Goal: Information Seeking & Learning: Understand process/instructions

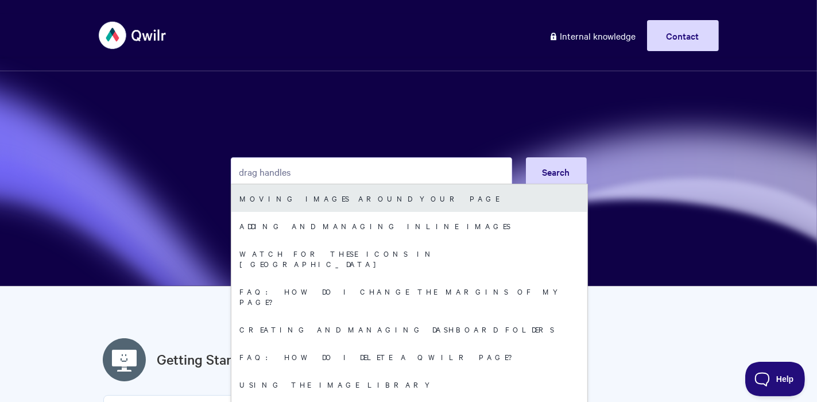
type input "drag handles"
click at [346, 200] on link "Moving images around your page" at bounding box center [409, 198] width 356 height 28
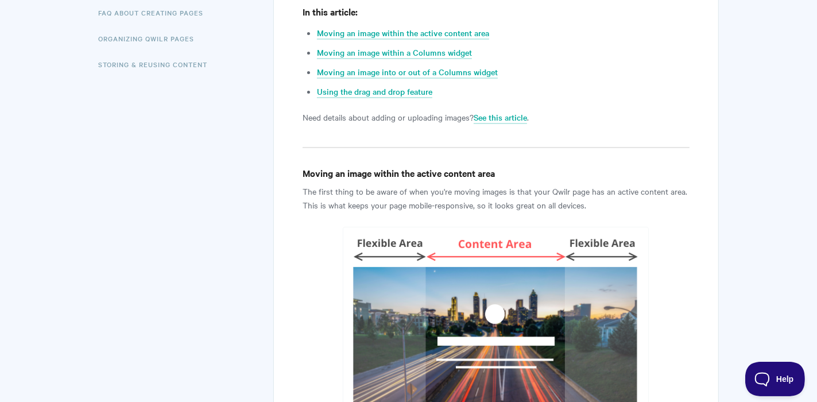
scroll to position [410, 0]
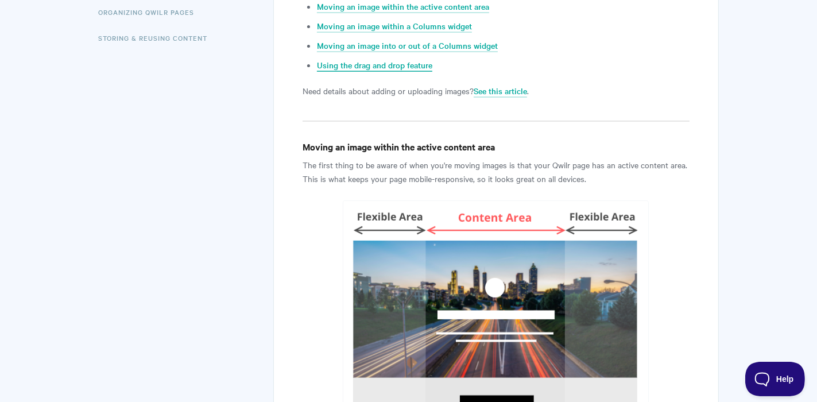
click at [383, 63] on link "Using the drag and drop feature" at bounding box center [374, 65] width 115 height 13
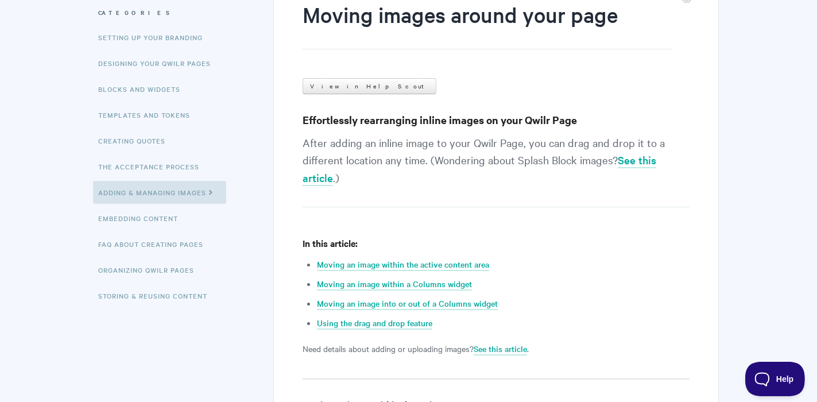
scroll to position [154, 0]
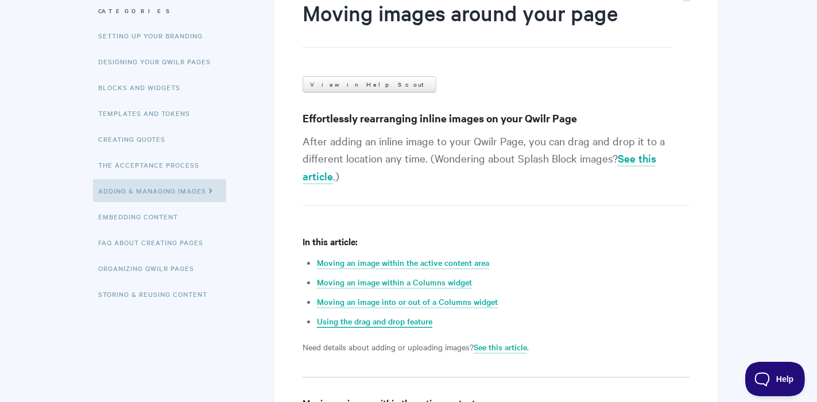
click at [425, 320] on link "Using the drag and drop feature" at bounding box center [374, 321] width 115 height 13
